Goal: Task Accomplishment & Management: Manage account settings

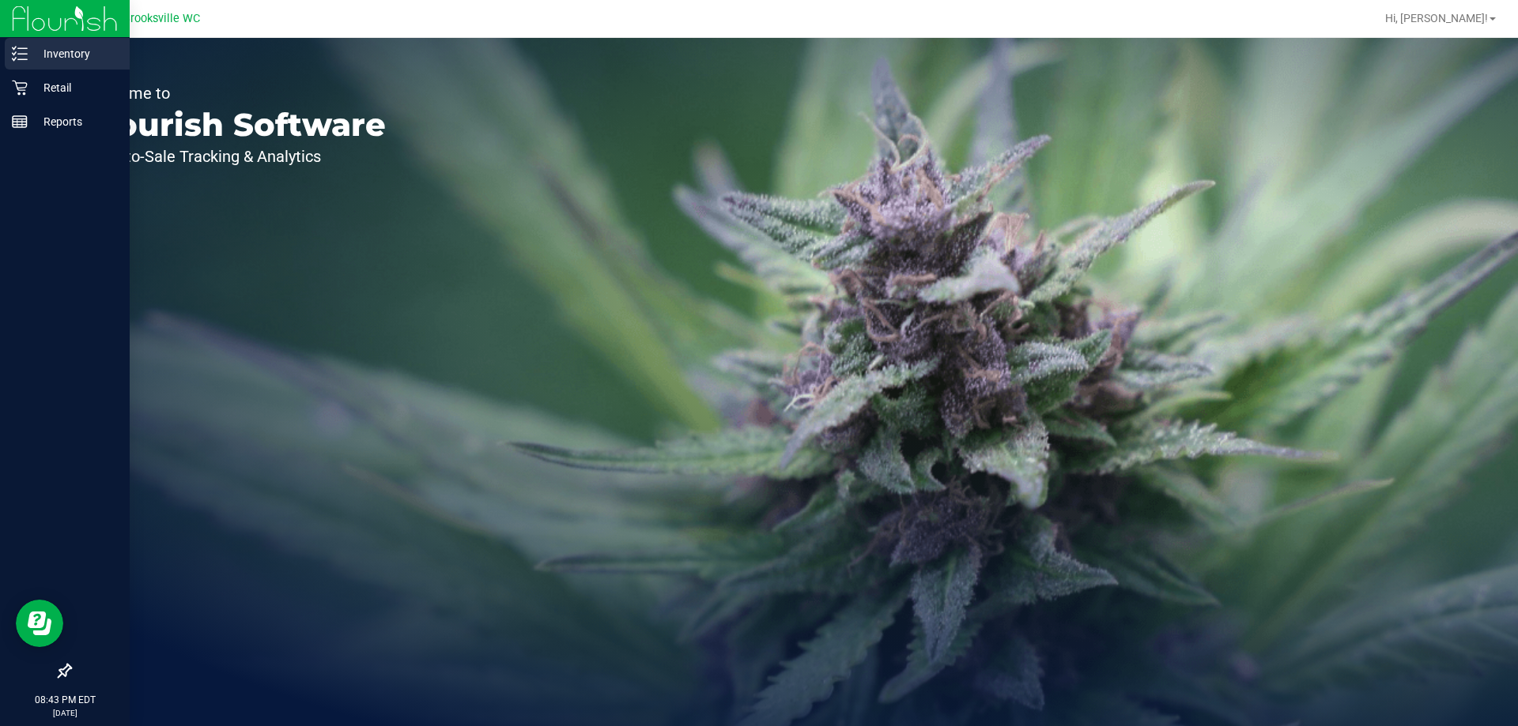
click at [21, 50] on icon at bounding box center [20, 54] width 16 height 16
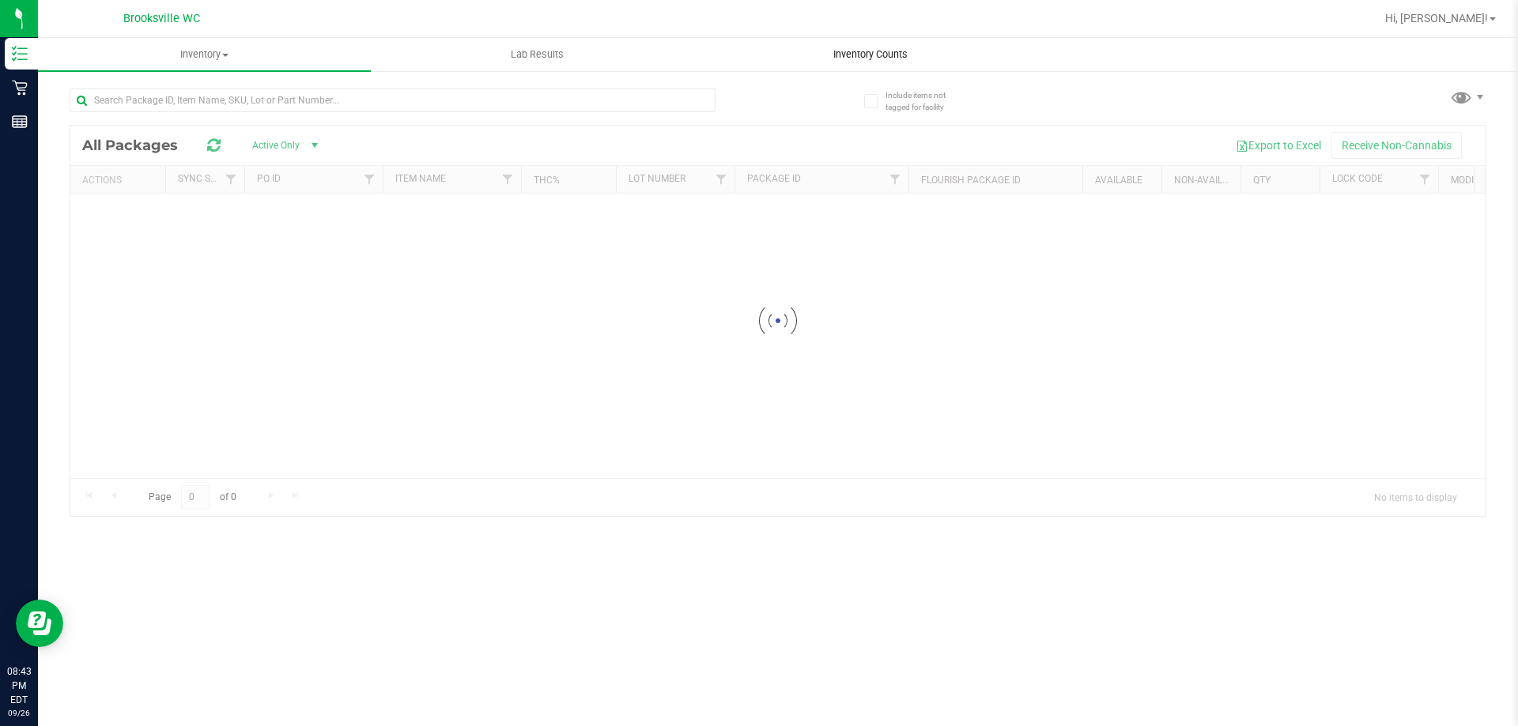
click at [883, 56] on span "Inventory Counts" at bounding box center [870, 54] width 117 height 14
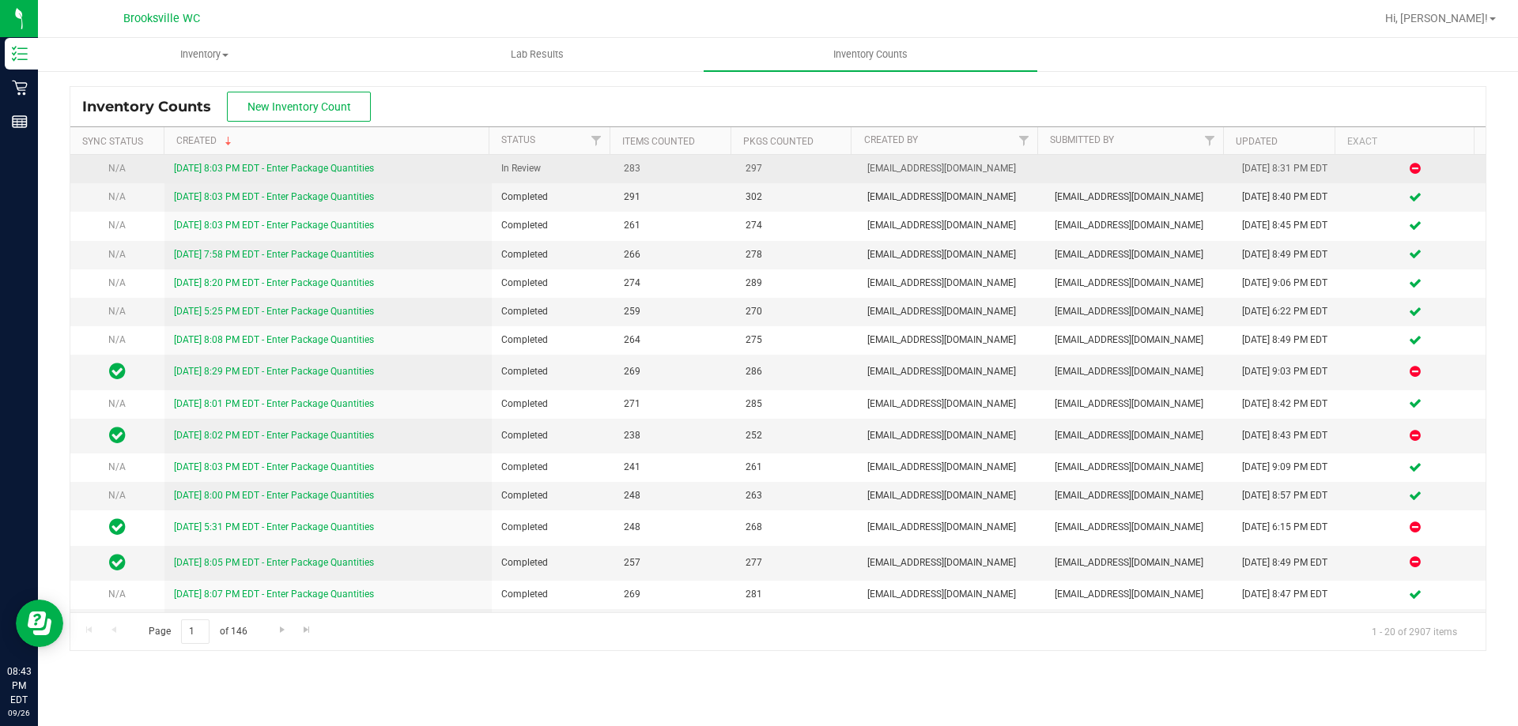
click at [269, 164] on link "[DATE] 8:03 PM EDT - Enter Package Quantities" at bounding box center [274, 168] width 200 height 11
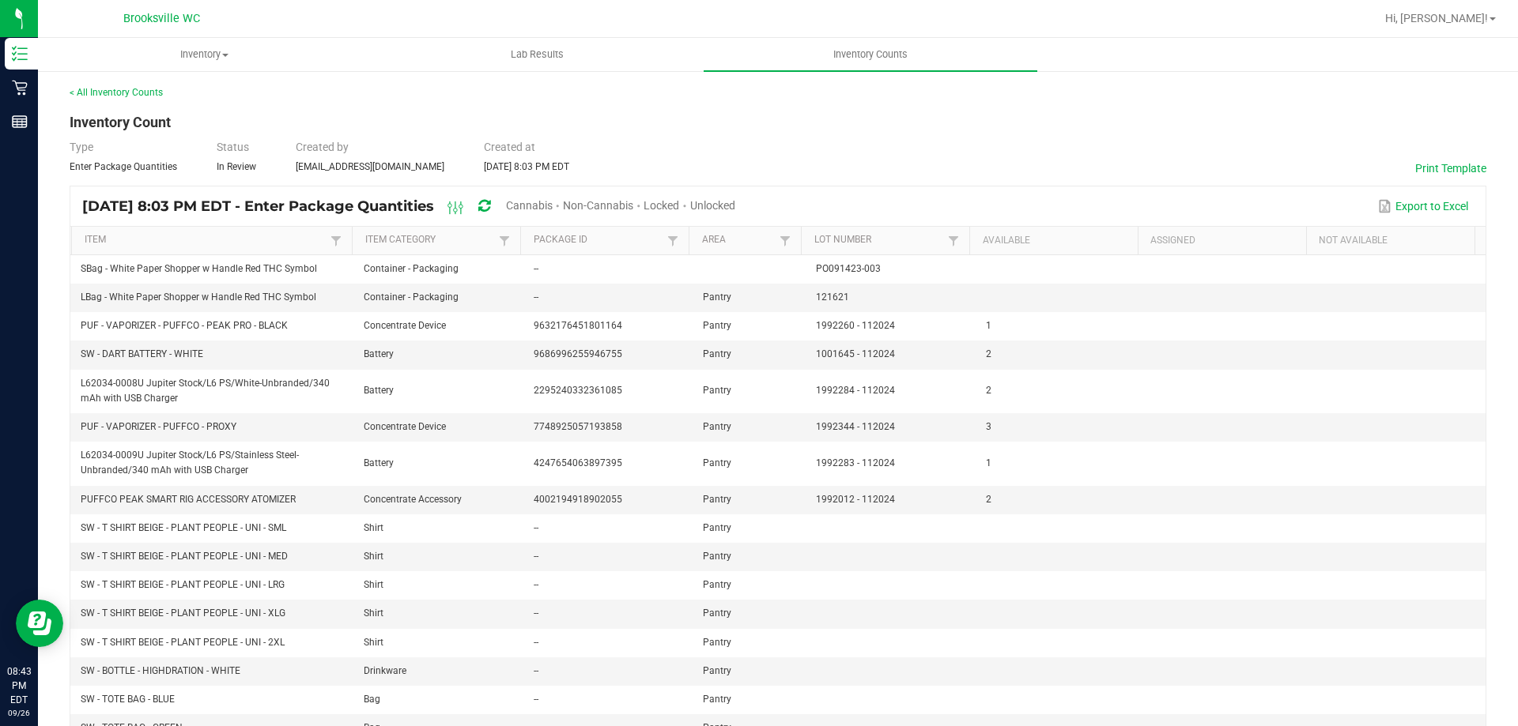
click at [735, 204] on span "Unlocked" at bounding box center [712, 205] width 45 height 13
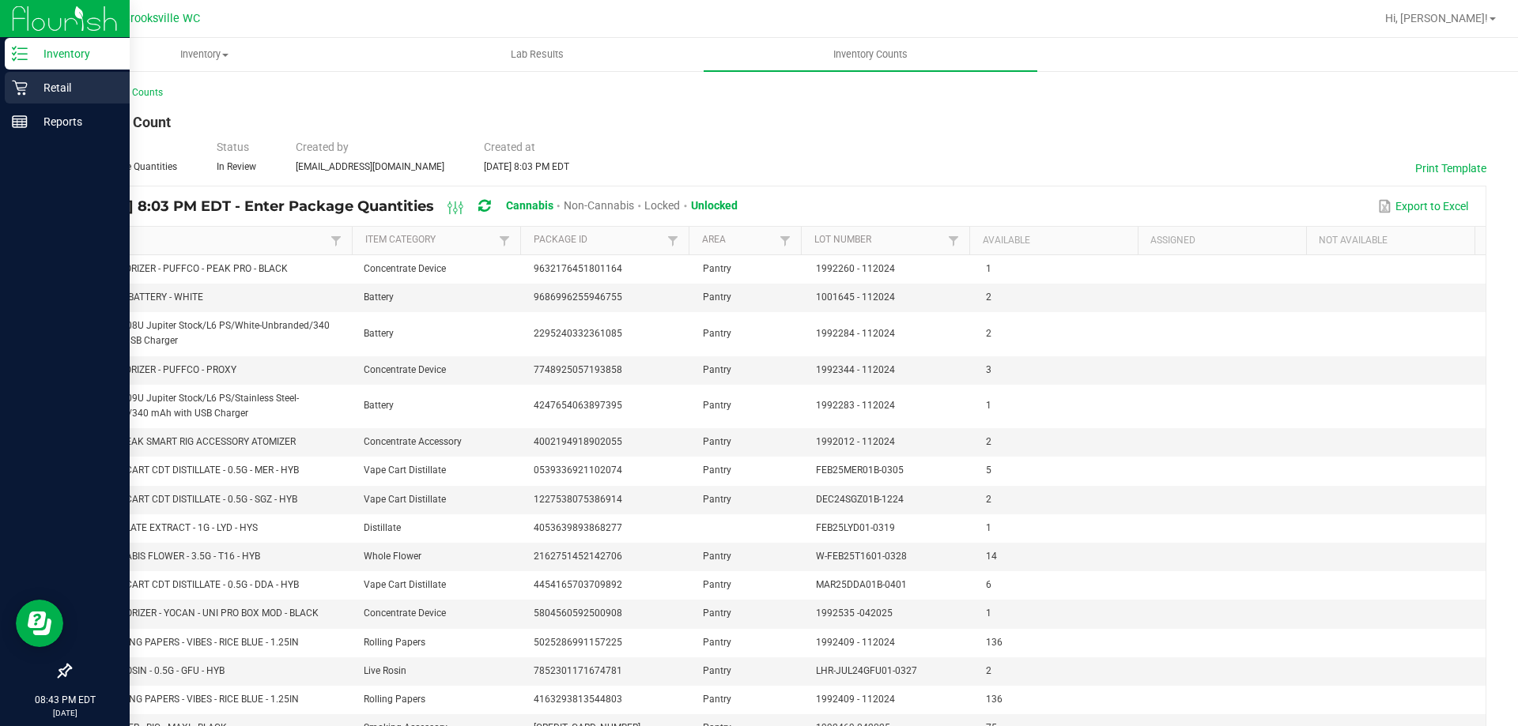
click at [55, 94] on p "Retail" at bounding box center [75, 87] width 95 height 19
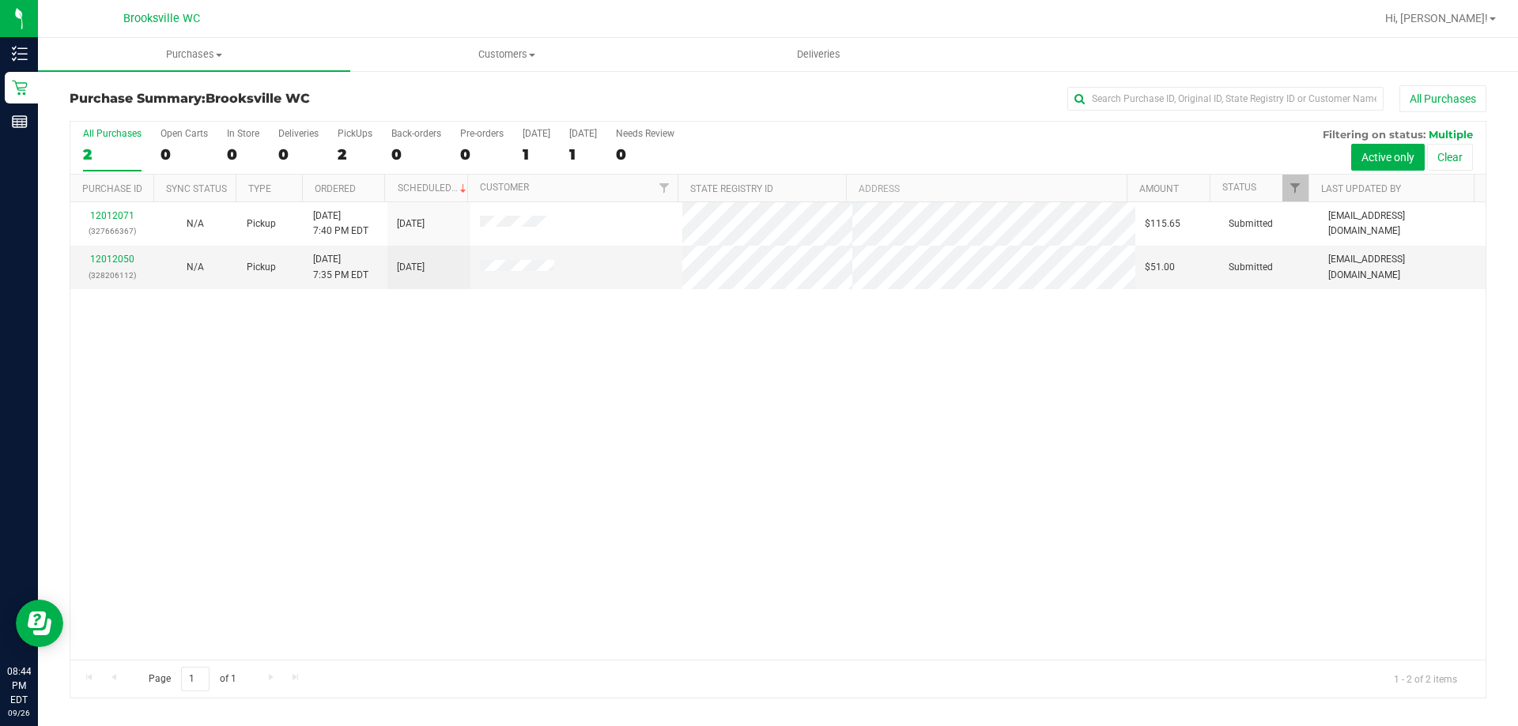
click at [1439, 31] on div "Hi, [PERSON_NAME]!" at bounding box center [1440, 19] width 123 height 28
click at [1445, 21] on span "Hi, [PERSON_NAME]!" at bounding box center [1436, 18] width 103 height 13
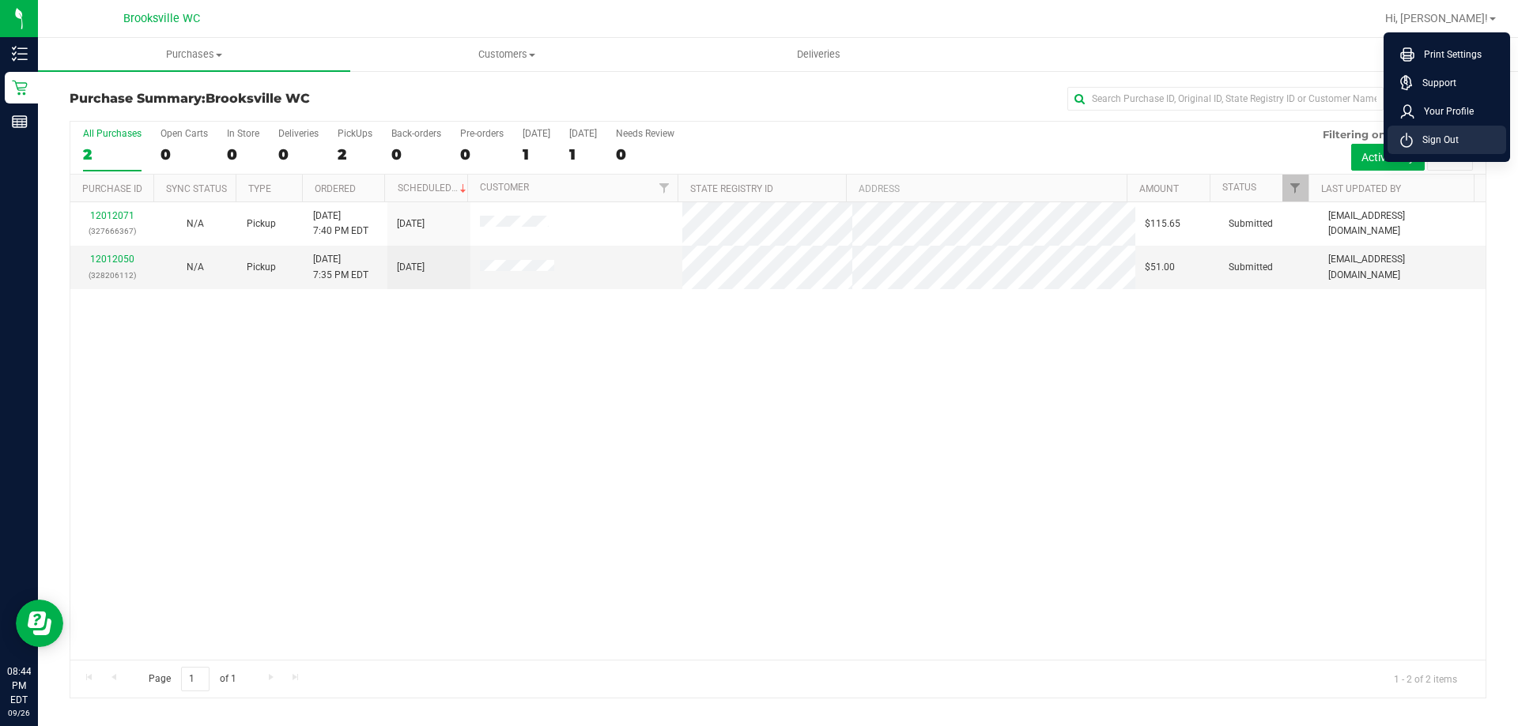
click at [1416, 139] on span "Sign Out" at bounding box center [1436, 140] width 46 height 16
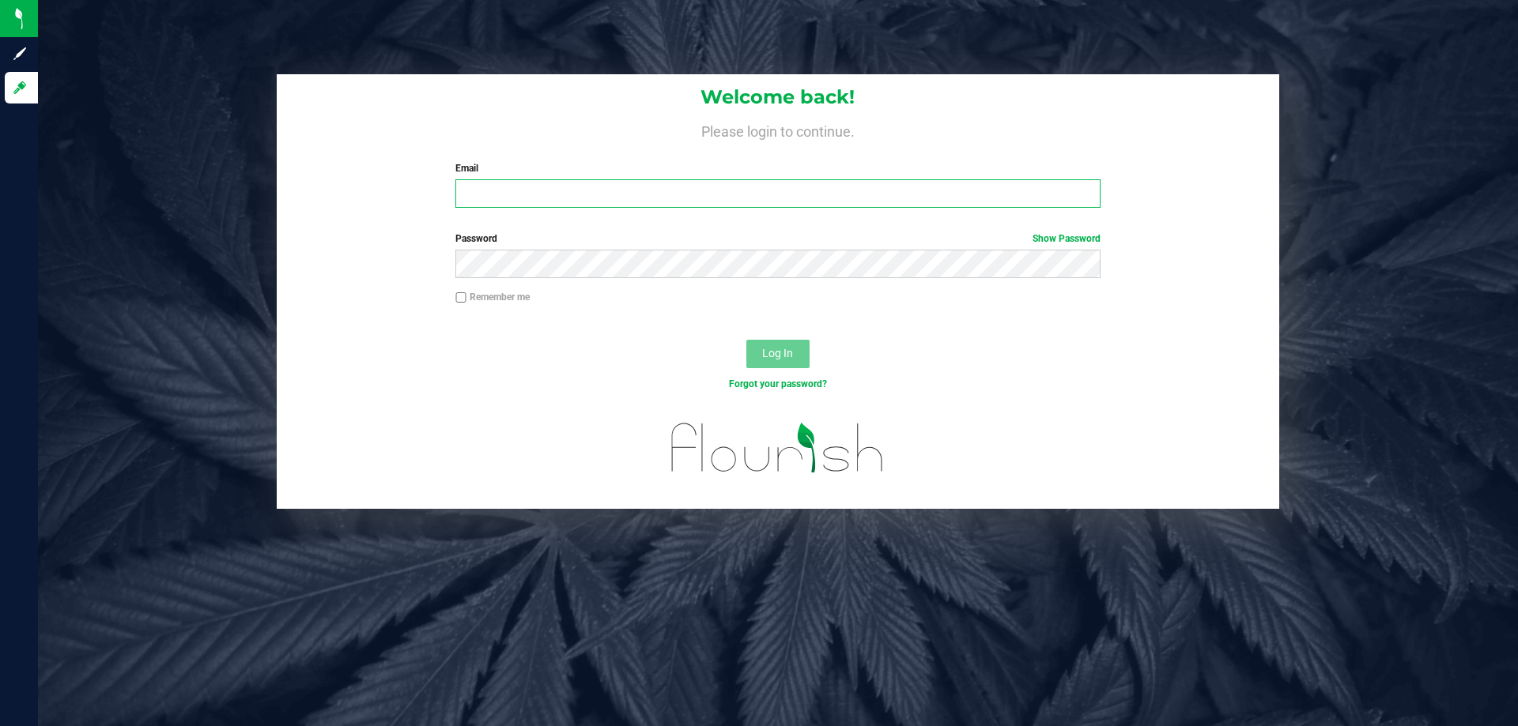
click at [791, 191] on input "Email" at bounding box center [777, 193] width 644 height 28
type input "[EMAIL_ADDRESS][DOMAIN_NAME]"
click at [746, 340] on button "Log In" at bounding box center [777, 354] width 63 height 28
